Goal: Task Accomplishment & Management: Manage account settings

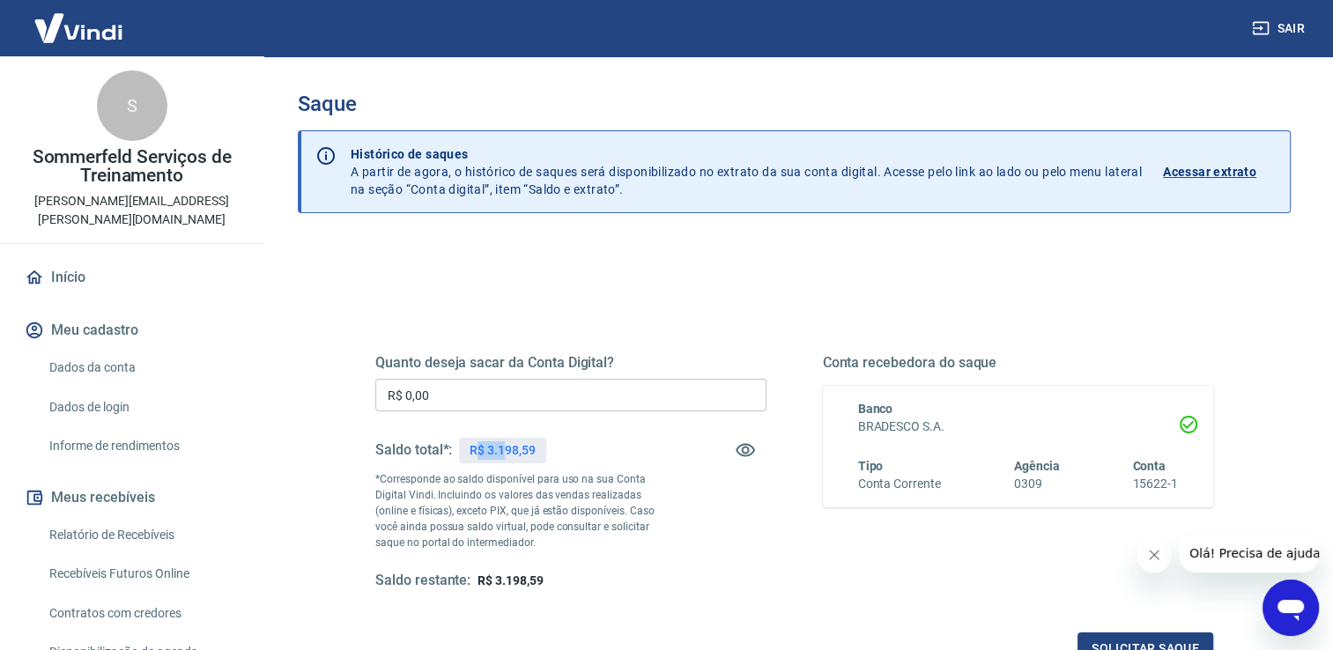
drag, startPoint x: 474, startPoint y: 442, endPoint x: 506, endPoint y: 445, distance: 31.8
click at [506, 445] on p "R$ 3.198,59" at bounding box center [501, 450] width 65 height 18
